Goal: Information Seeking & Learning: Find specific fact

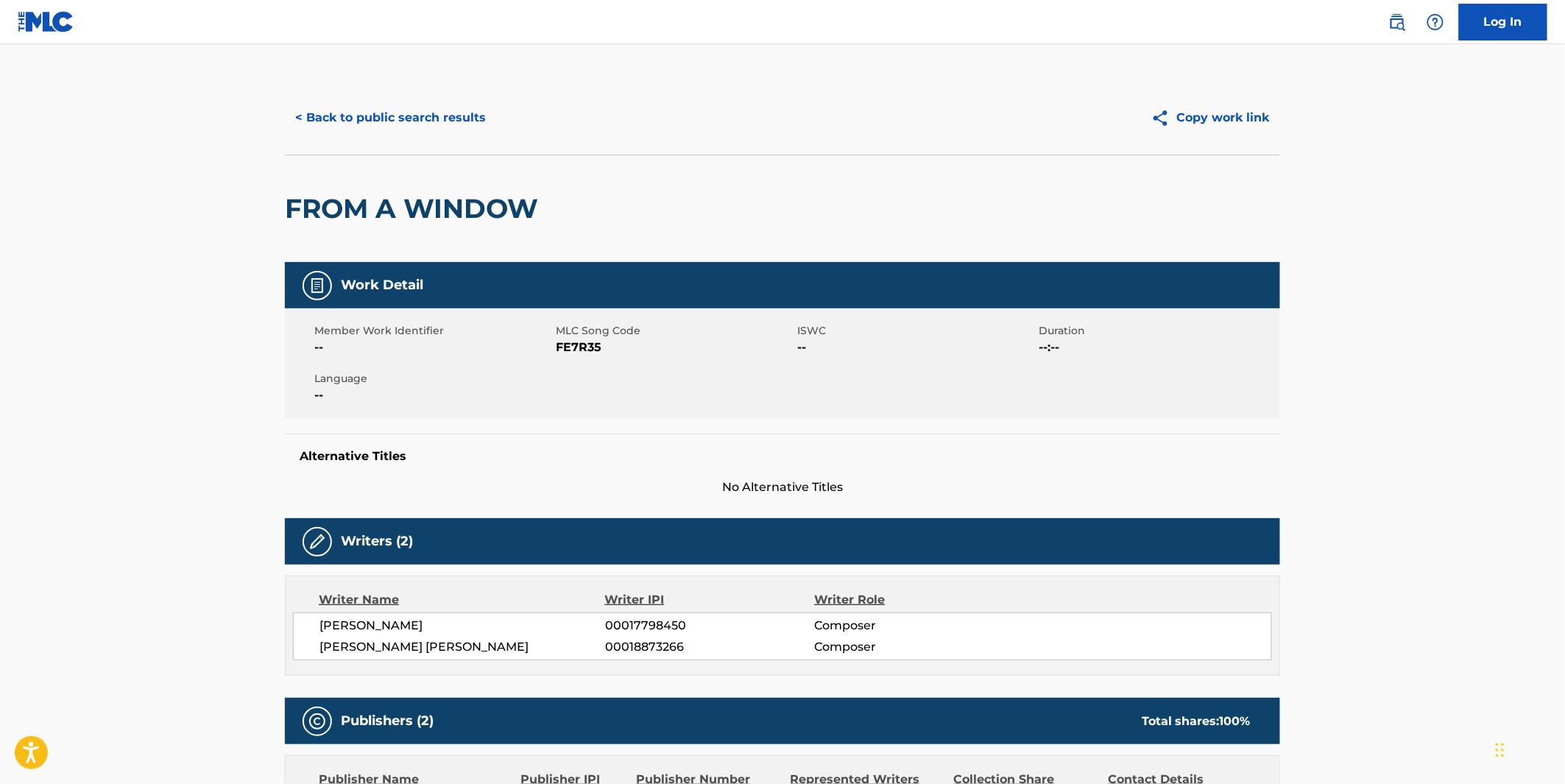
click at [393, 125] on button "< Back to public search results" at bounding box center [390, 118] width 211 height 37
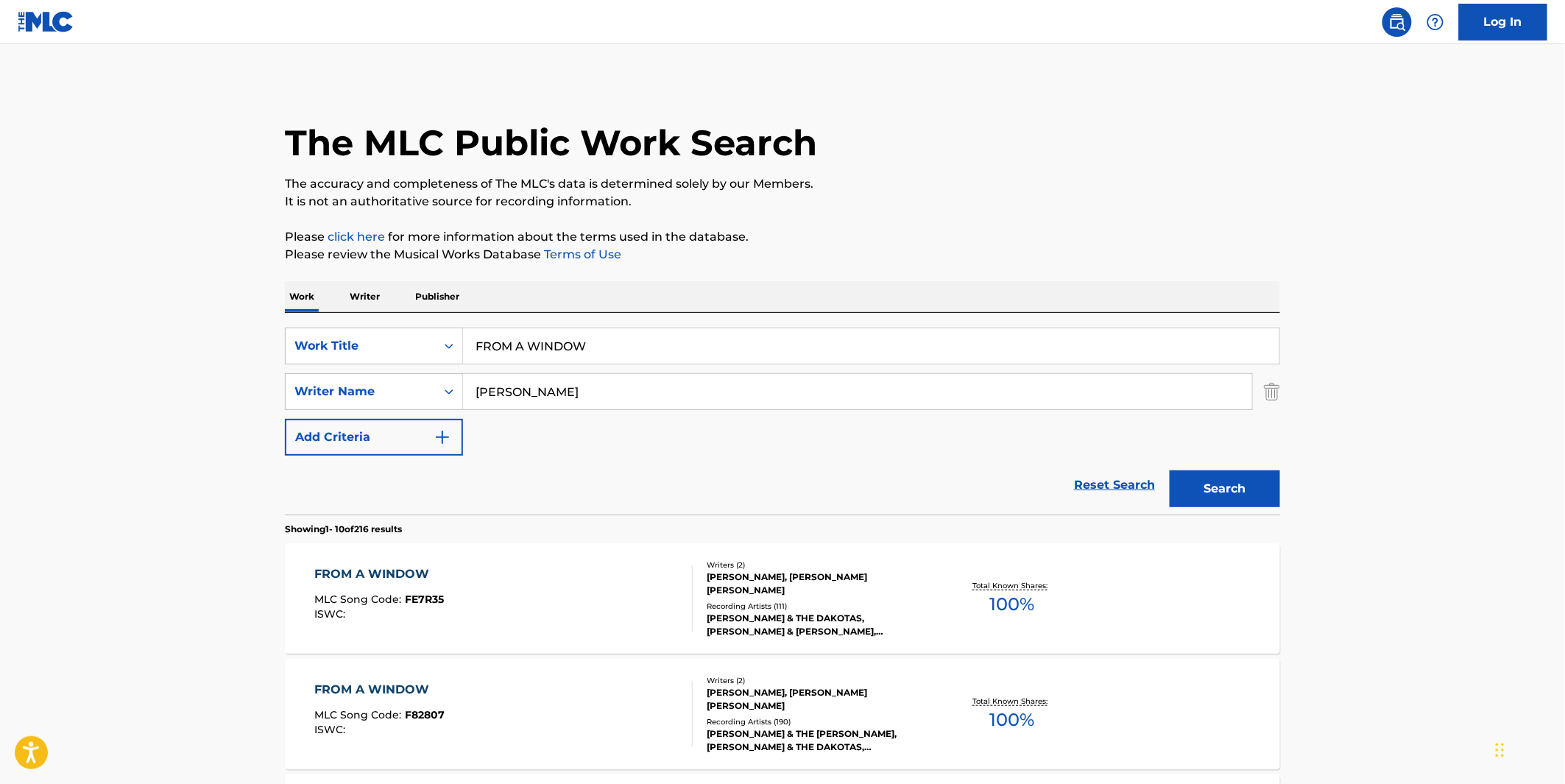
scroll to position [81, 0]
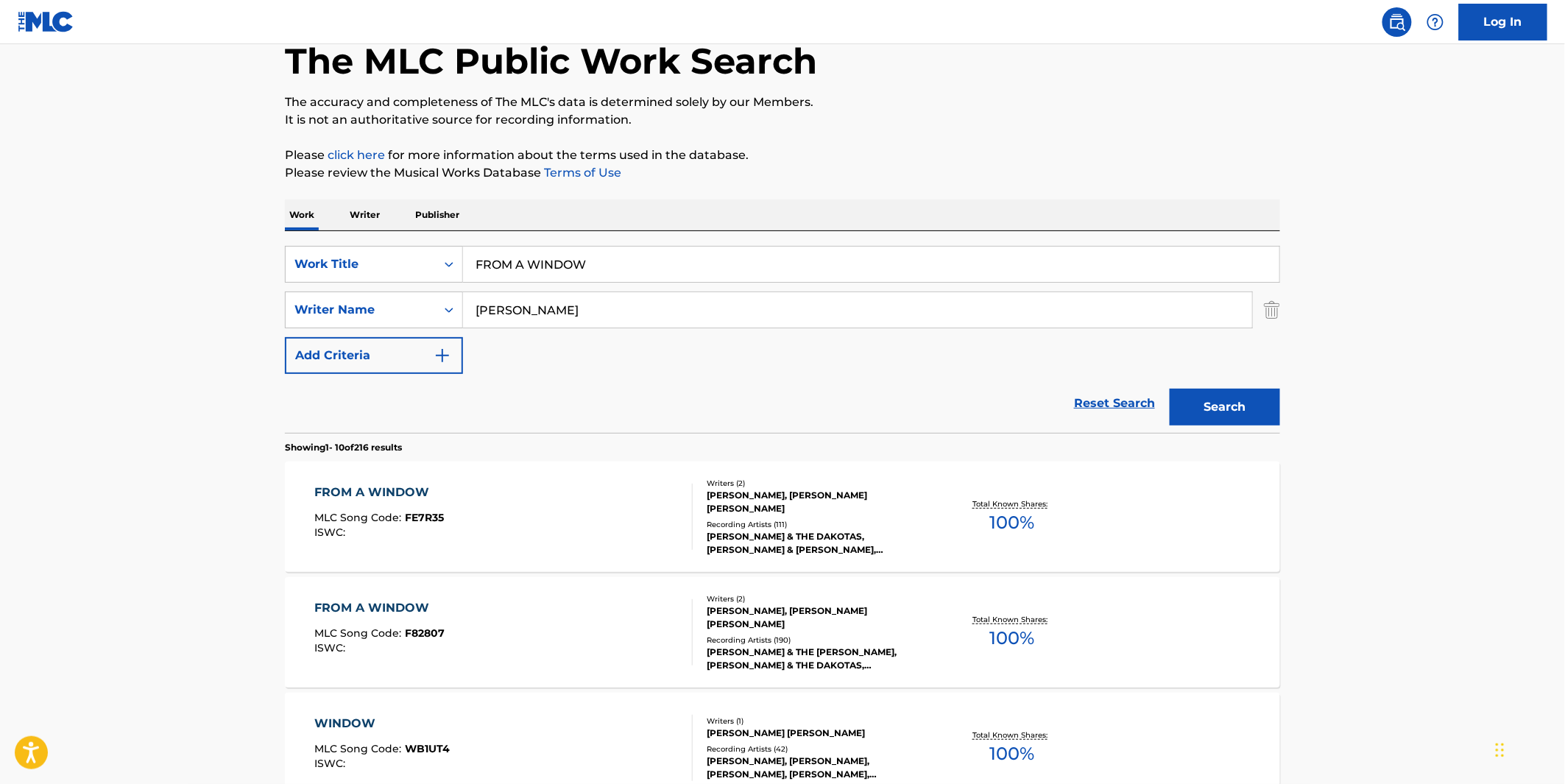
click at [587, 259] on input "FROM A WINDOW" at bounding box center [871, 264] width 816 height 36
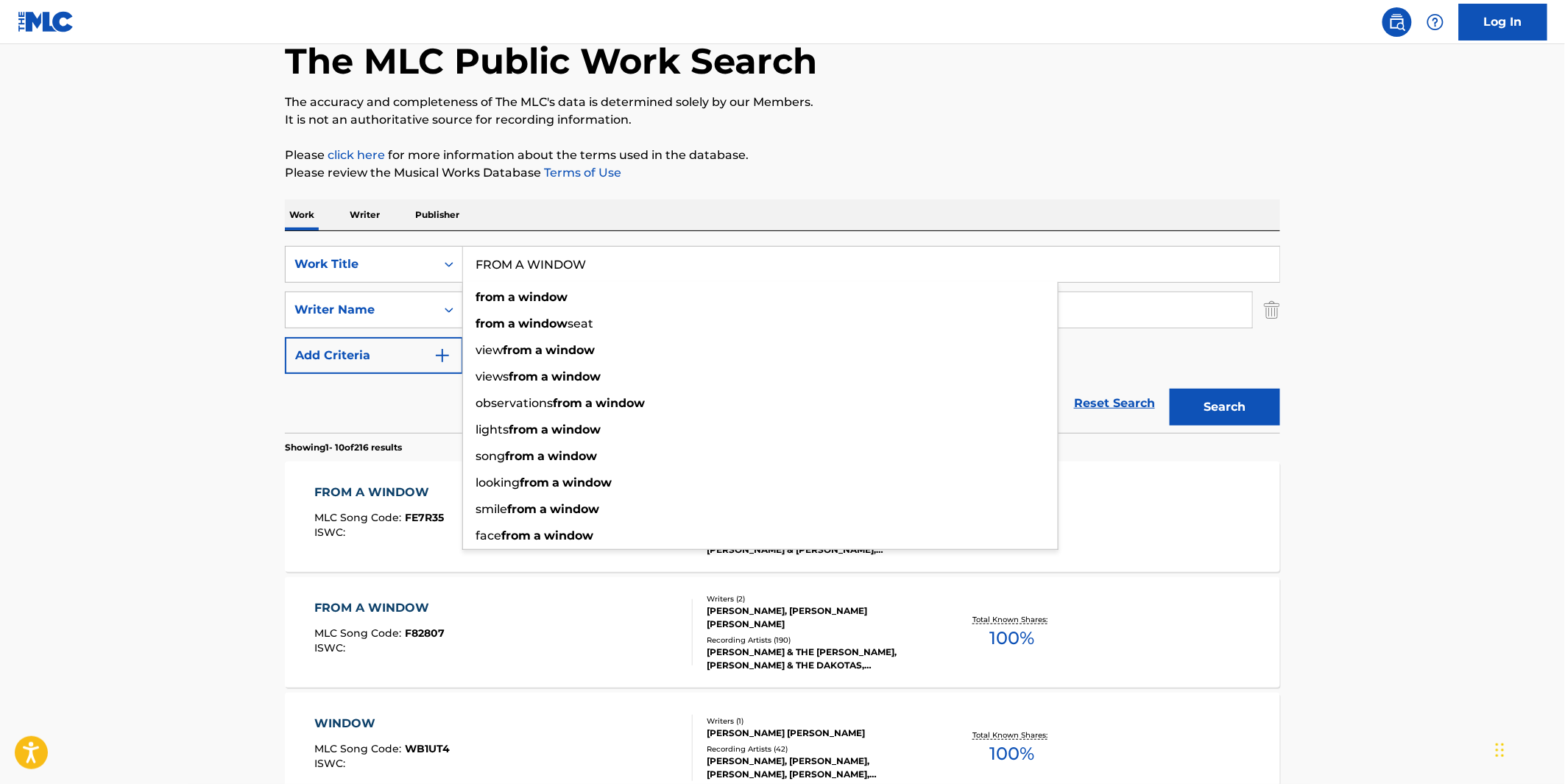
paste input "DEEP END"
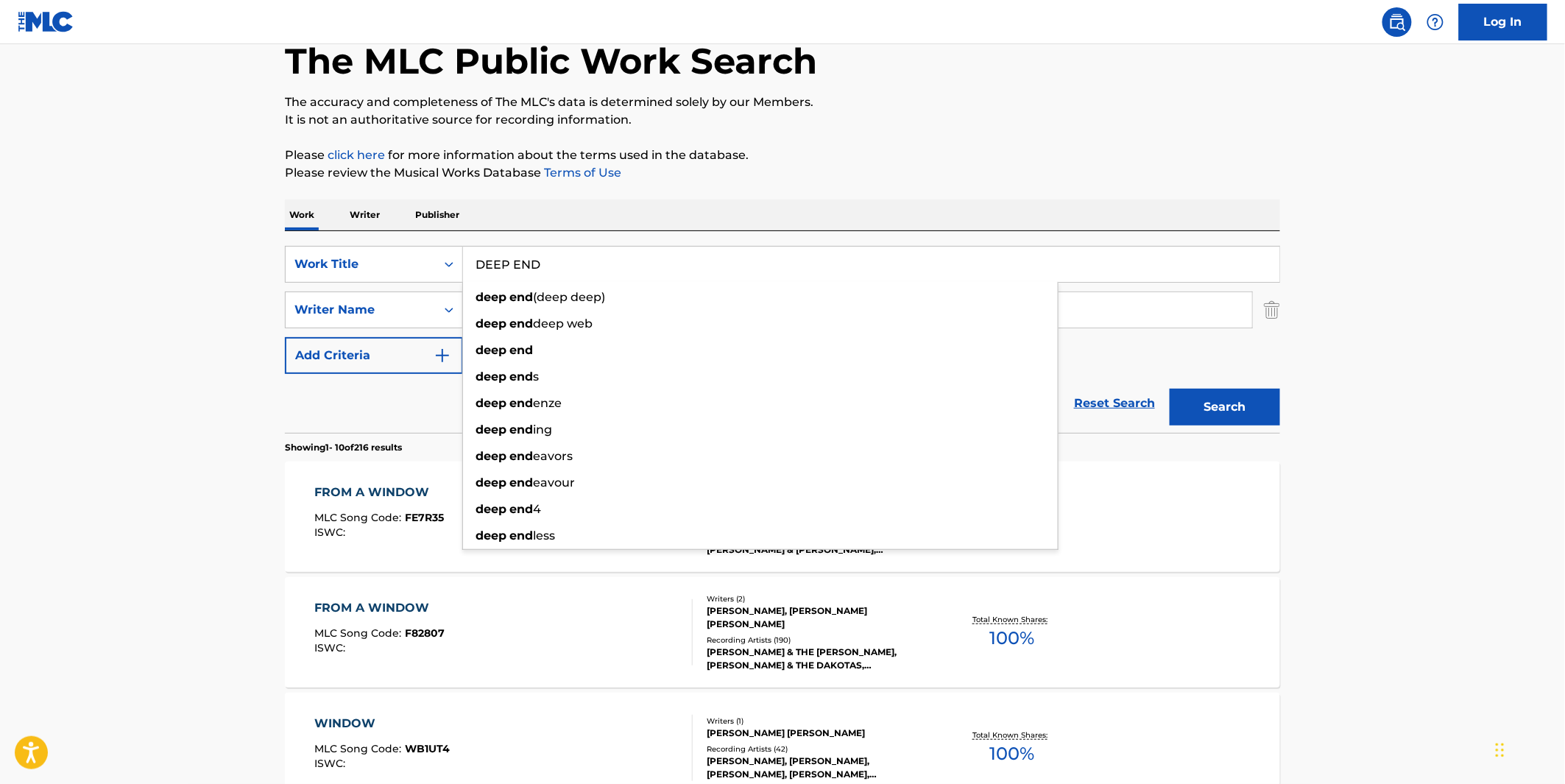
type input "DEEP END"
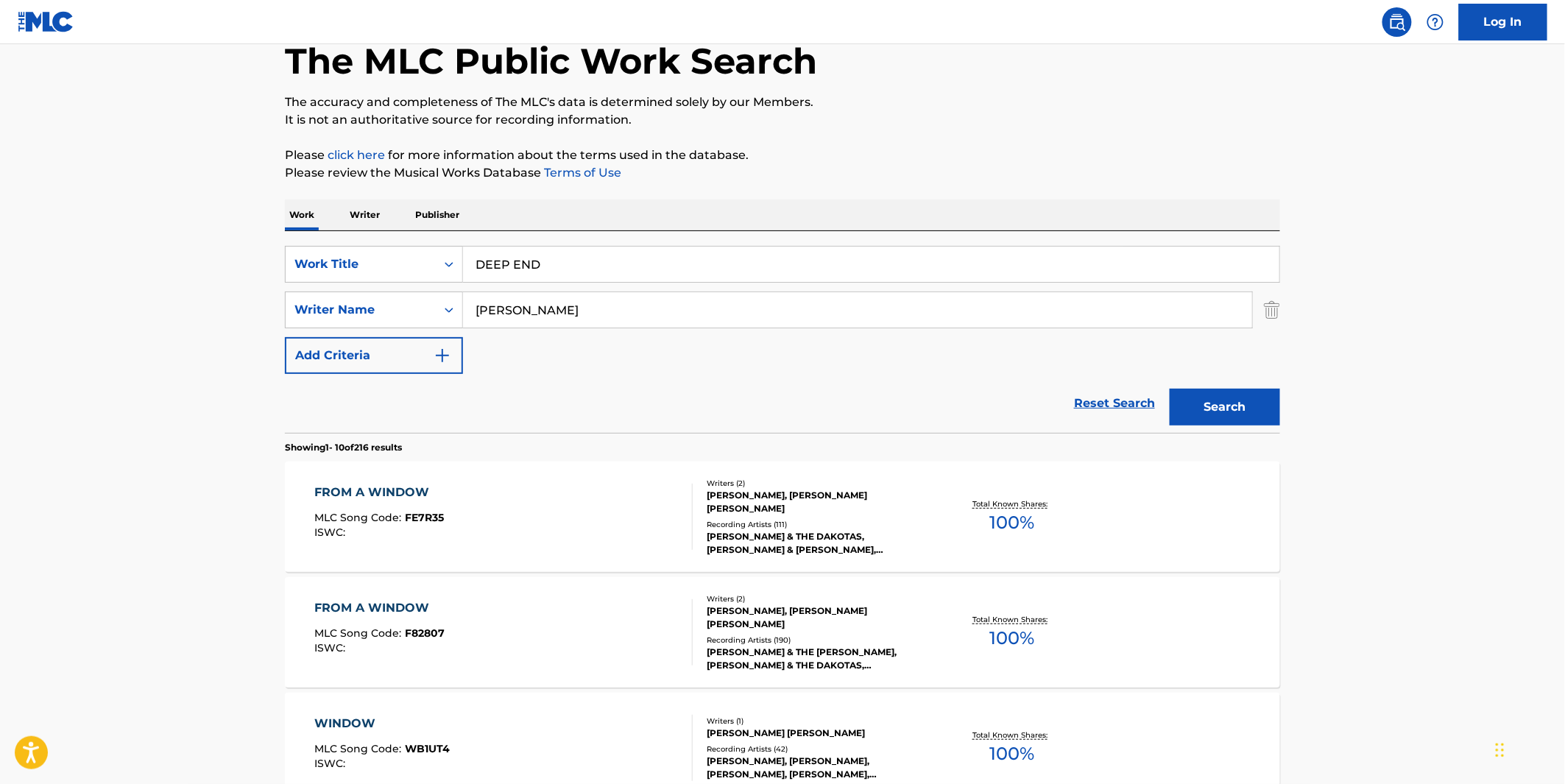
click at [479, 312] on input "[PERSON_NAME]" at bounding box center [857, 309] width 789 height 36
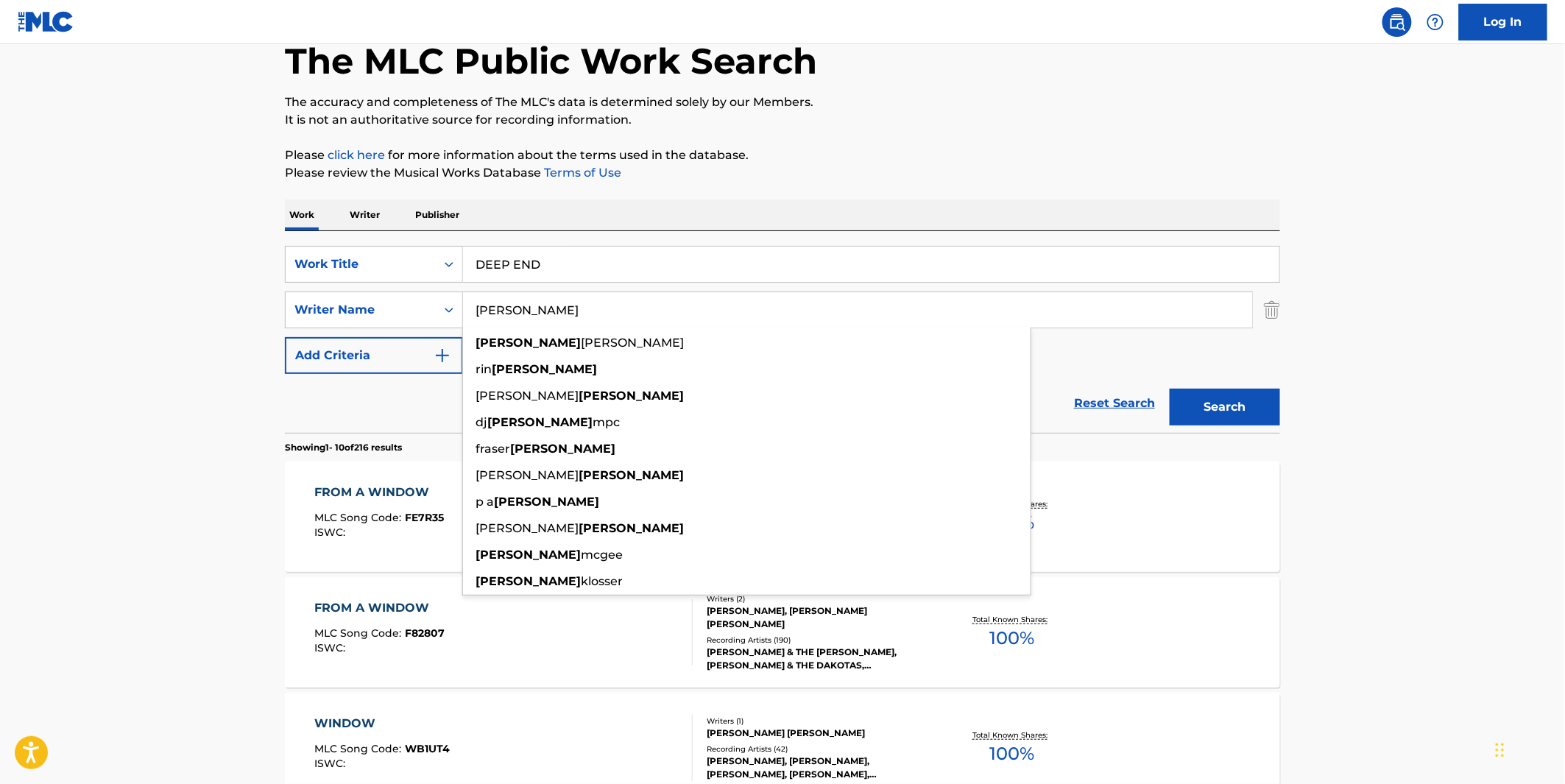
click at [479, 312] on input "[PERSON_NAME]" at bounding box center [857, 309] width 789 height 36
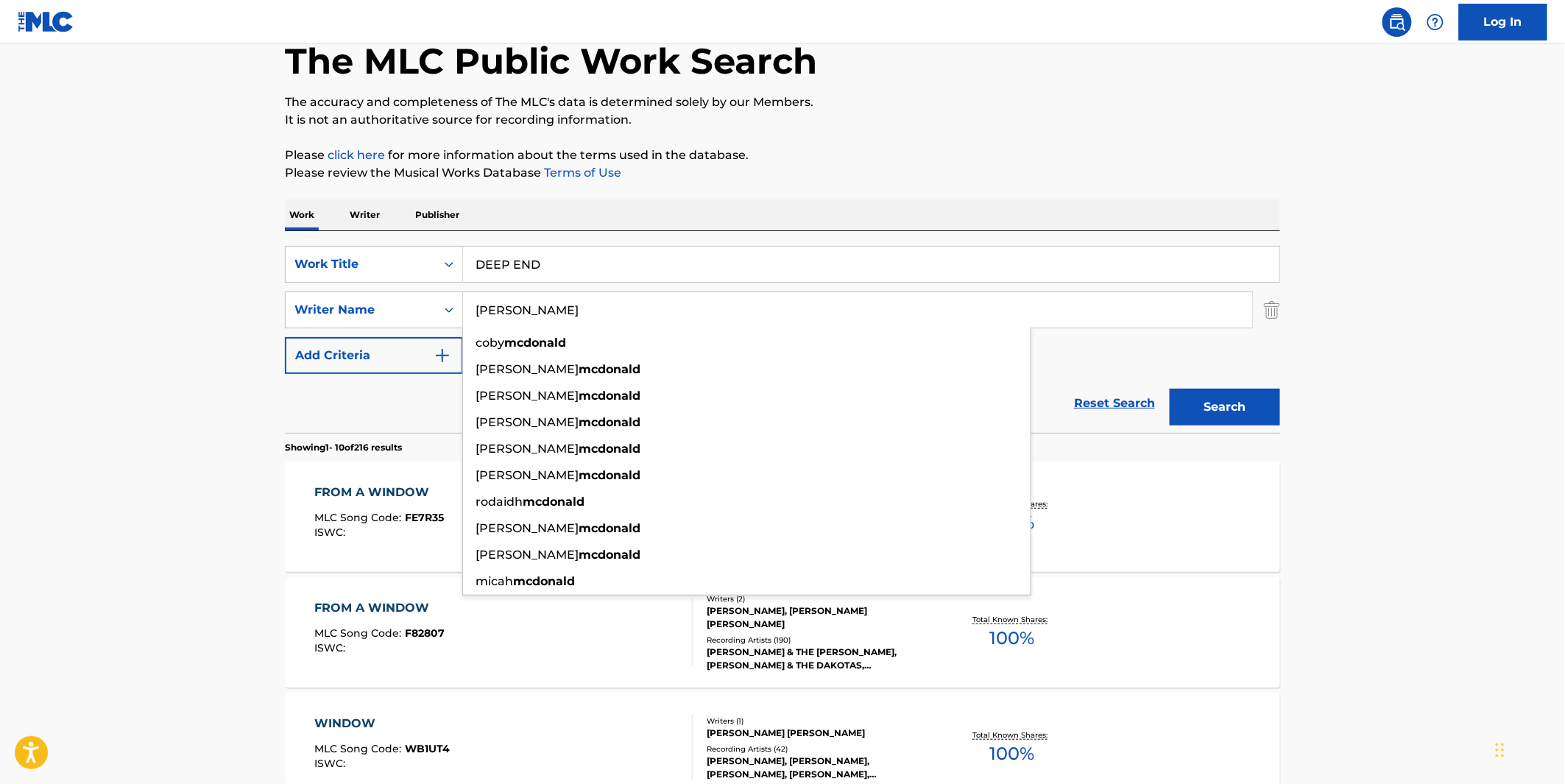
type input "[PERSON_NAME]"
click at [1169, 388] on button "Search" at bounding box center [1225, 407] width 111 height 37
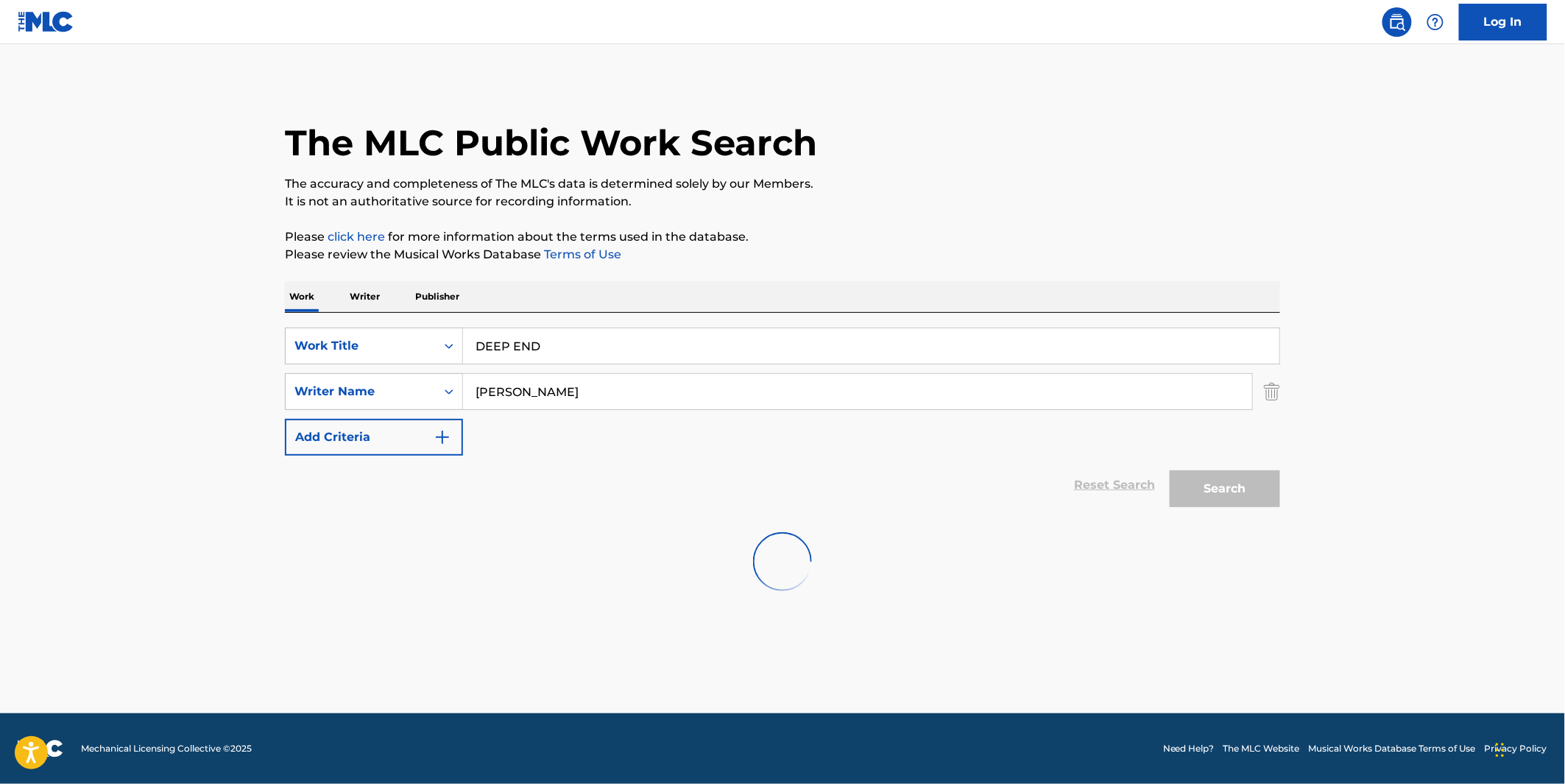
scroll to position [0, 0]
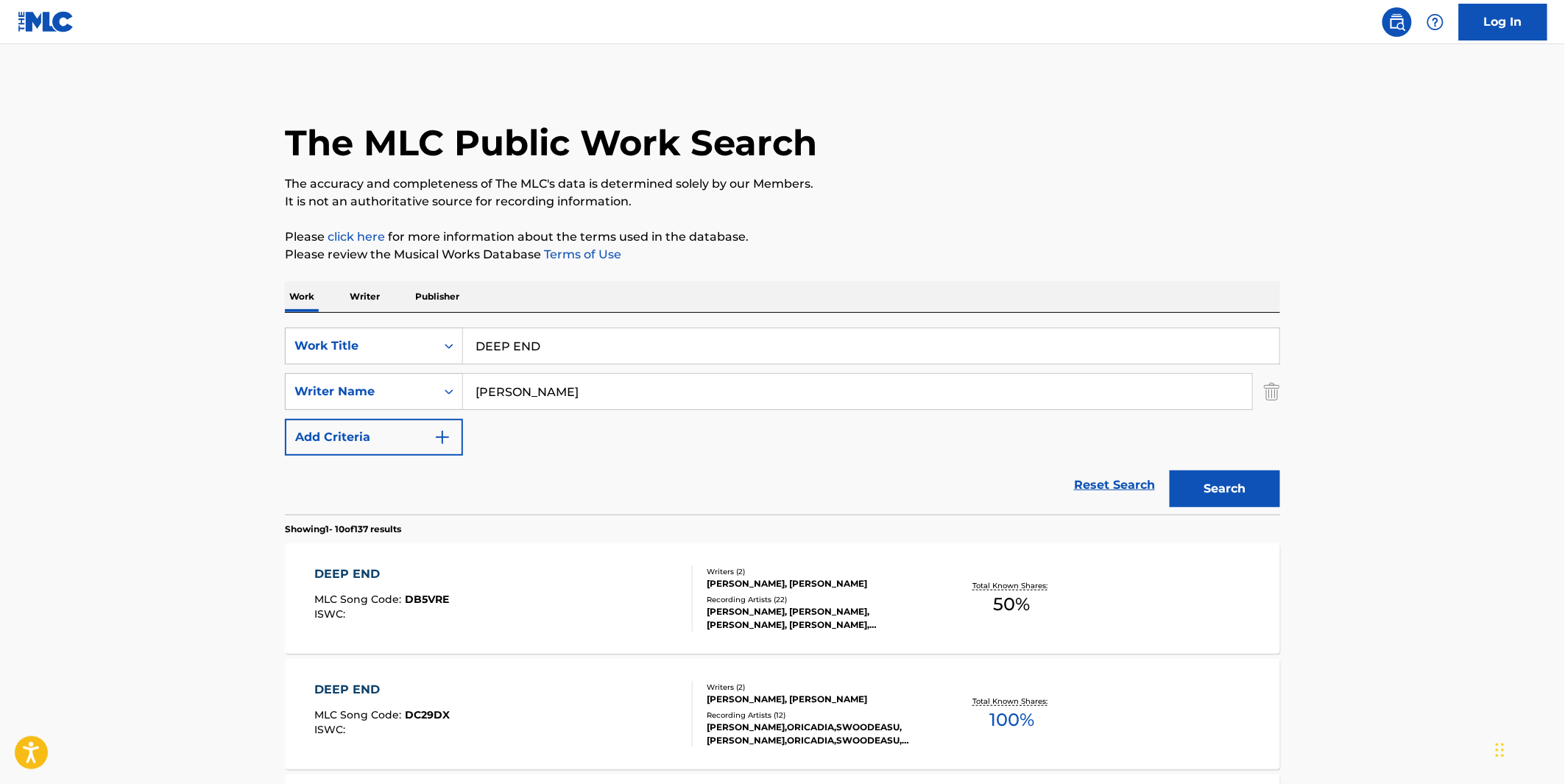
click at [819, 587] on div "[PERSON_NAME], [PERSON_NAME]" at bounding box center [817, 583] width 222 height 13
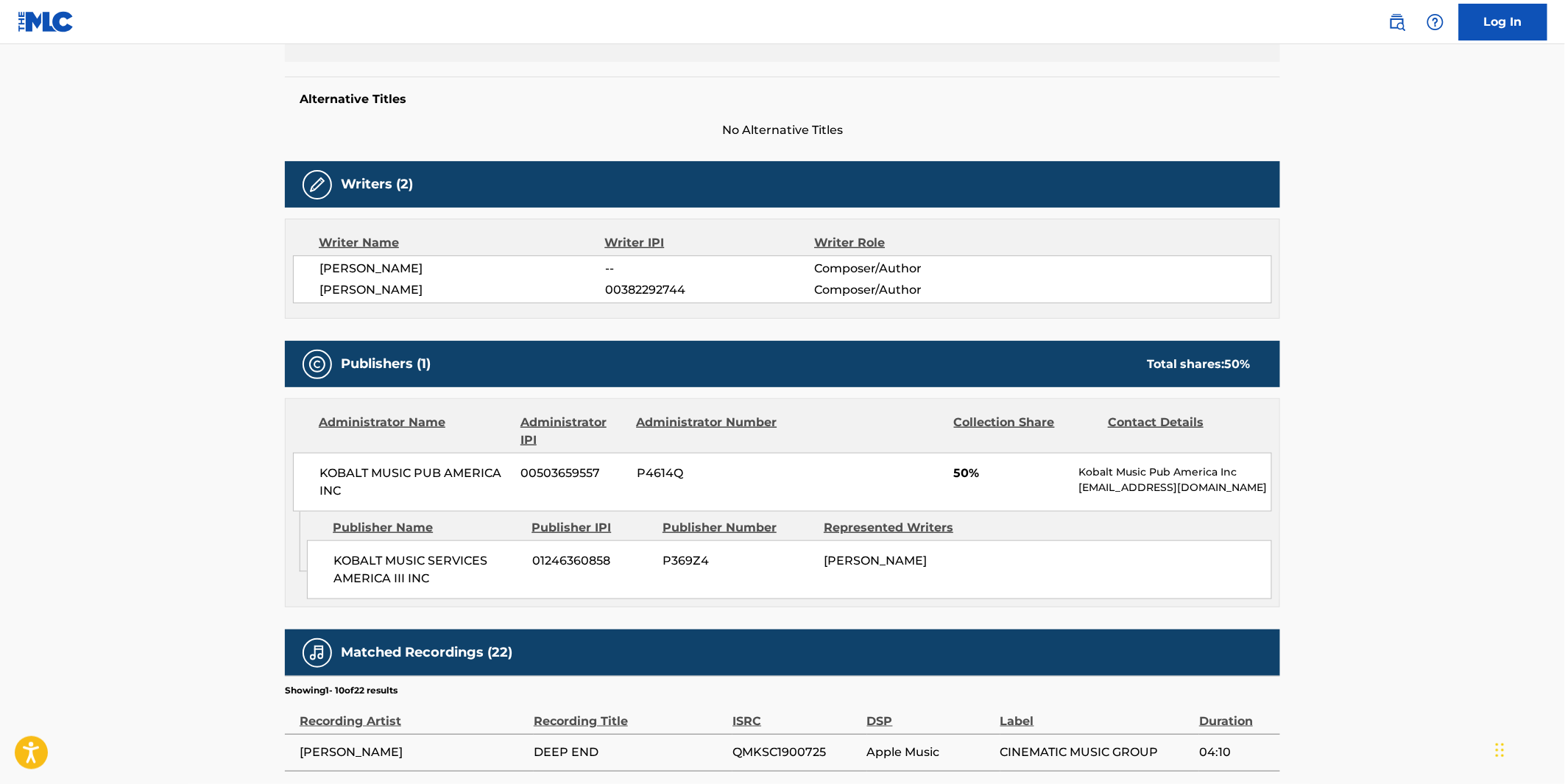
scroll to position [654, 0]
